Goal: Navigation & Orientation: Find specific page/section

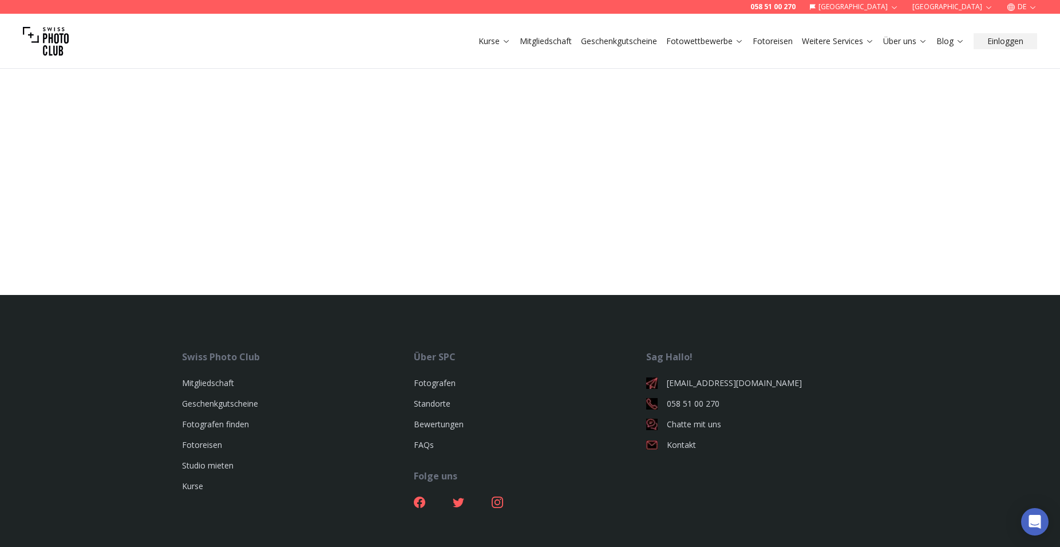
click at [331, 150] on div "058 51 00 270 Schweiz Wien DE Kurse Mitgliedschaft Geschenkgutscheine Fotowettb…" at bounding box center [530, 328] width 1060 height 547
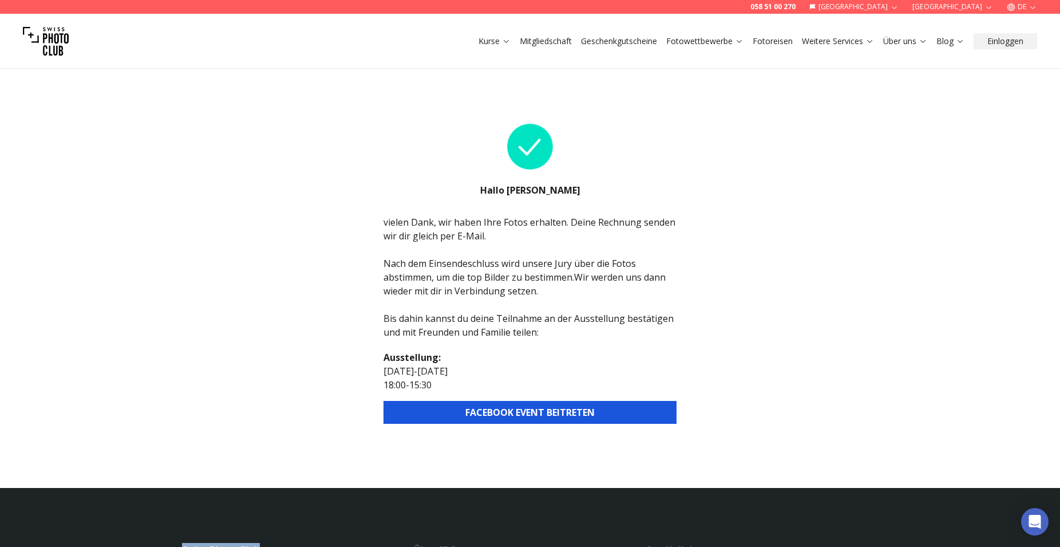
drag, startPoint x: 483, startPoint y: 370, endPoint x: 378, endPoint y: 366, distance: 104.3
click at [378, 366] on div "058 51 00 270 Schweiz Wien DE Kurse Mitgliedschaft Geschenkgutscheine Fotowettb…" at bounding box center [530, 425] width 1060 height 740
click at [376, 369] on div "058 51 00 270 Schweiz Wien DE Kurse Mitgliedschaft Geschenkgutscheine Fotowettb…" at bounding box center [530, 425] width 1060 height 740
drag, startPoint x: 405, startPoint y: 372, endPoint x: 423, endPoint y: 373, distance: 17.8
click at [423, 373] on div "058 51 00 270 Schweiz Wien DE Kurse Mitgliedschaft Geschenkgutscheine Fotowettb…" at bounding box center [530, 425] width 1060 height 740
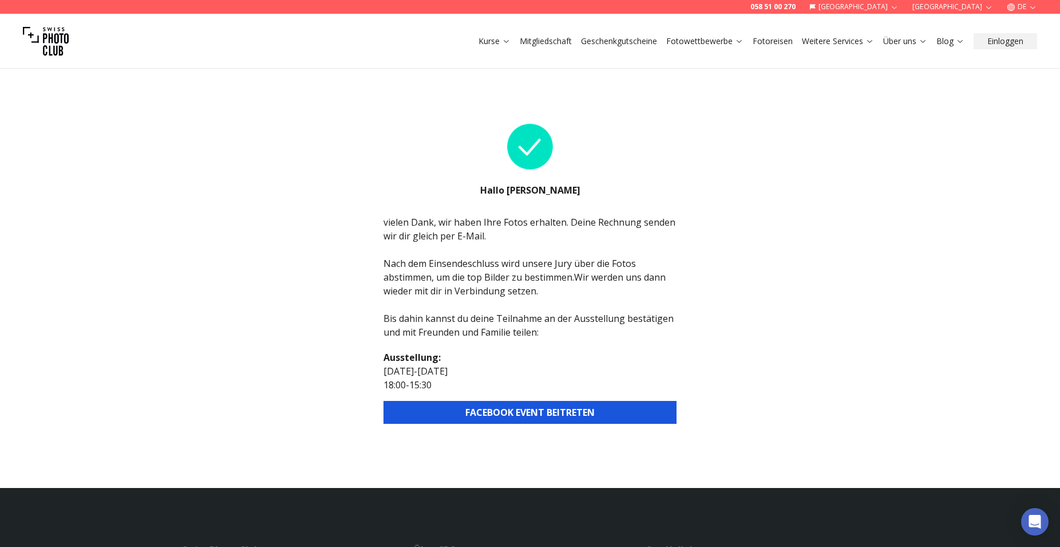
click at [455, 380] on p "18:00 - 15:30" at bounding box center [530, 385] width 293 height 14
drag, startPoint x: 491, startPoint y: 367, endPoint x: 383, endPoint y: 365, distance: 108.2
click at [383, 365] on div "058 51 00 270 Schweiz Wien DE Kurse Mitgliedschaft Geschenkgutscheine Fotowettb…" at bounding box center [530, 425] width 1060 height 740
drag, startPoint x: 481, startPoint y: 372, endPoint x: 368, endPoint y: 369, distance: 112.8
click at [368, 369] on div "058 51 00 270 Schweiz Wien DE Kurse Mitgliedschaft Geschenkgutscheine Fotowettb…" at bounding box center [530, 425] width 1060 height 740
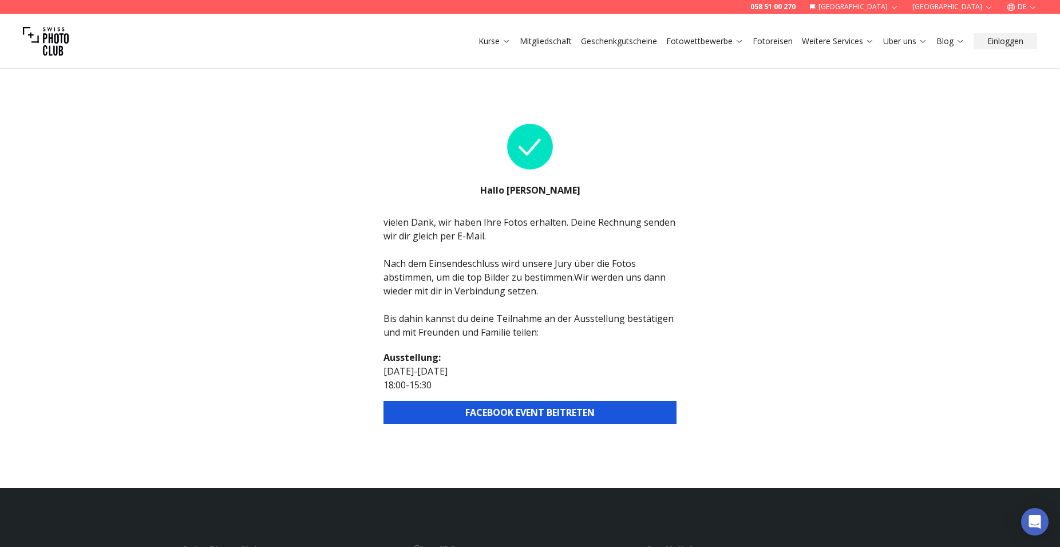
click at [491, 347] on div "Hallo [PERSON_NAME] vielen Dank, wir haben Ihre Fotos erhalten. Deine Rechnung …" at bounding box center [530, 267] width 293 height 314
click at [69, 33] on div "Kurse Mitgliedschaft Geschenkgutscheine Fotowettbewerbe Fotoreisen Weitere Serv…" at bounding box center [530, 41] width 1060 height 55
